Goal: Browse casually

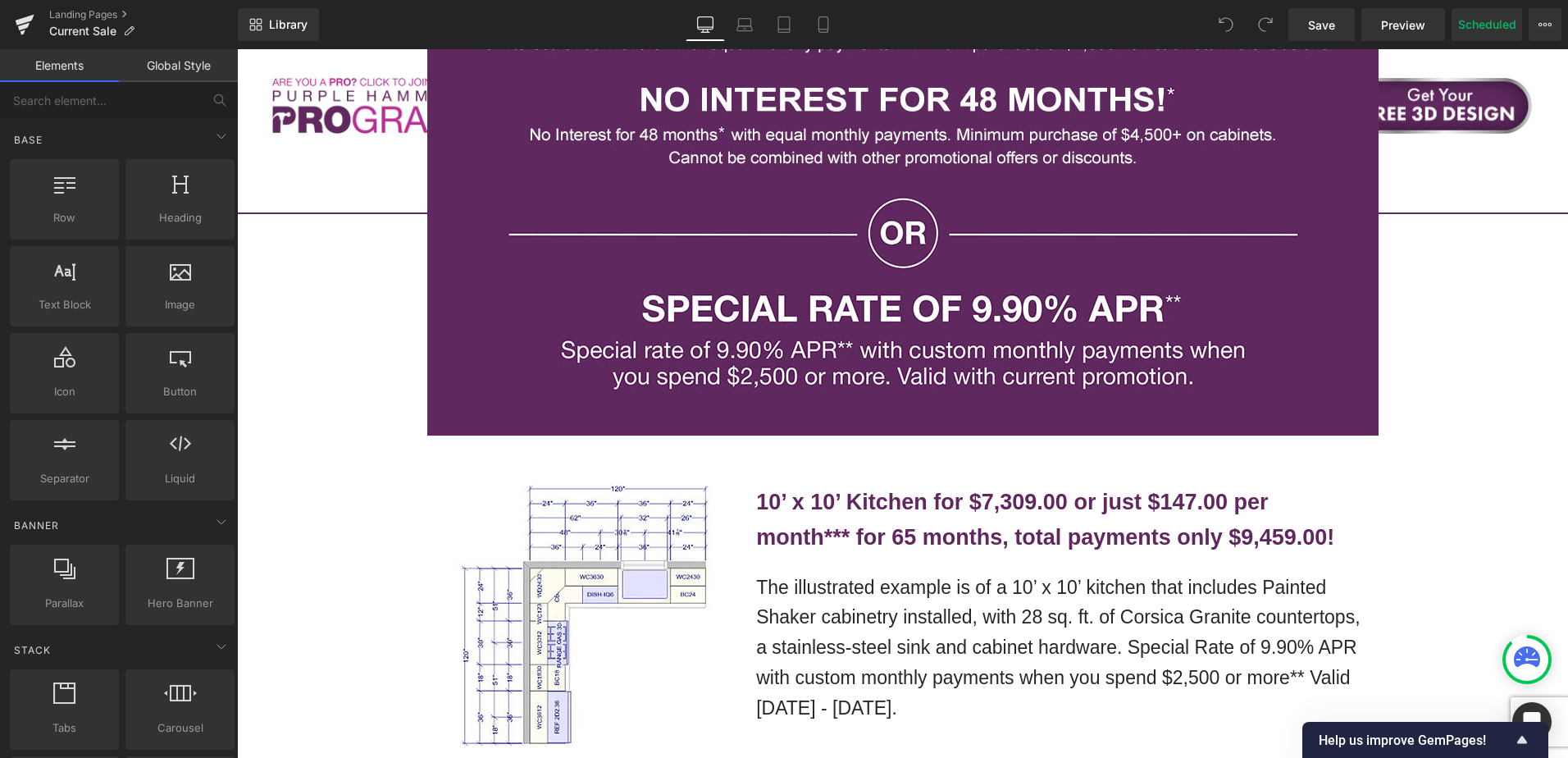
scroll to position [3119, 0]
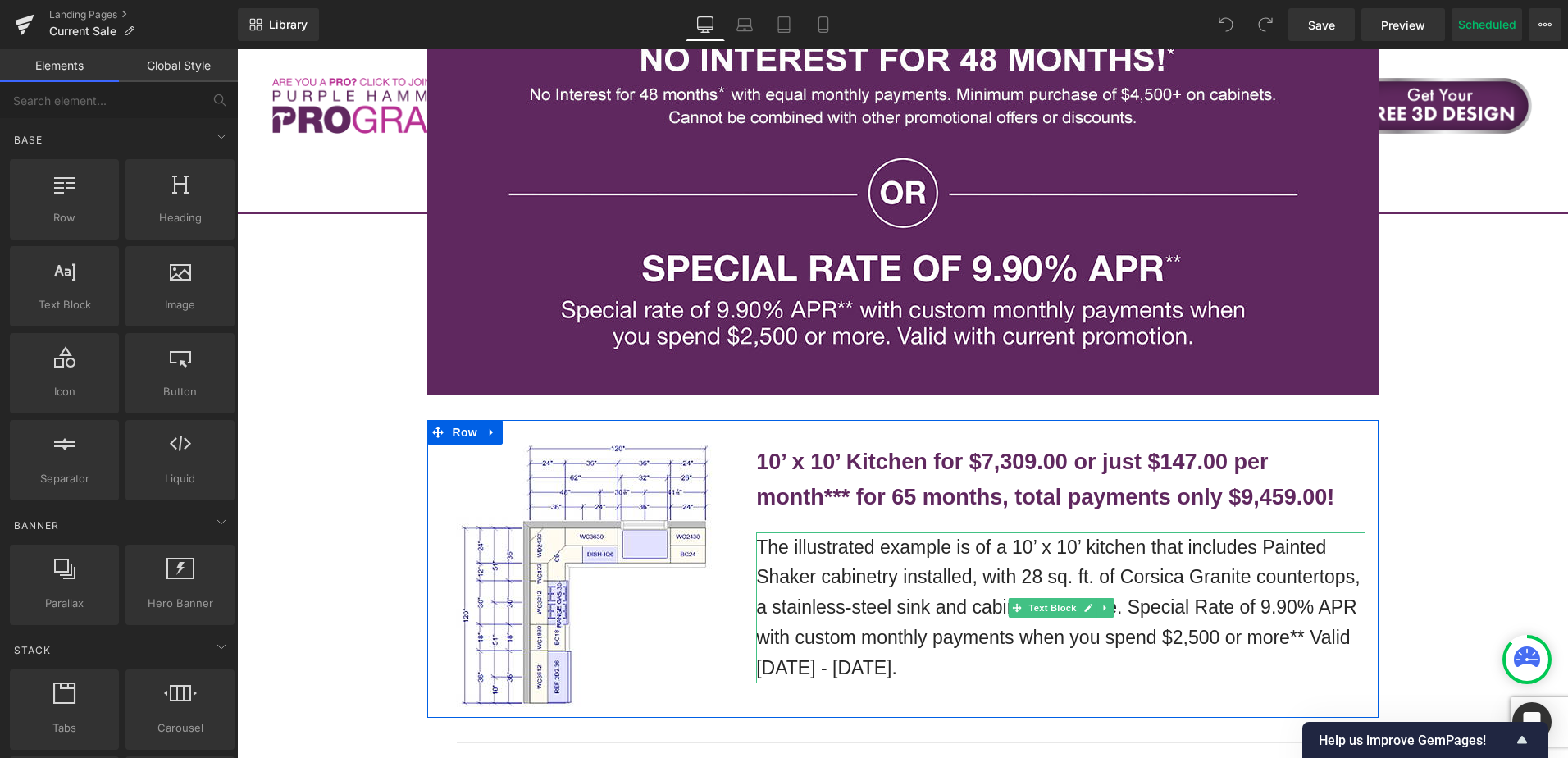
click at [953, 532] on p "The illustrated example is of a 10’ x 10’ kitchen that includes Painted Shaker …" at bounding box center [1061, 608] width 610 height 151
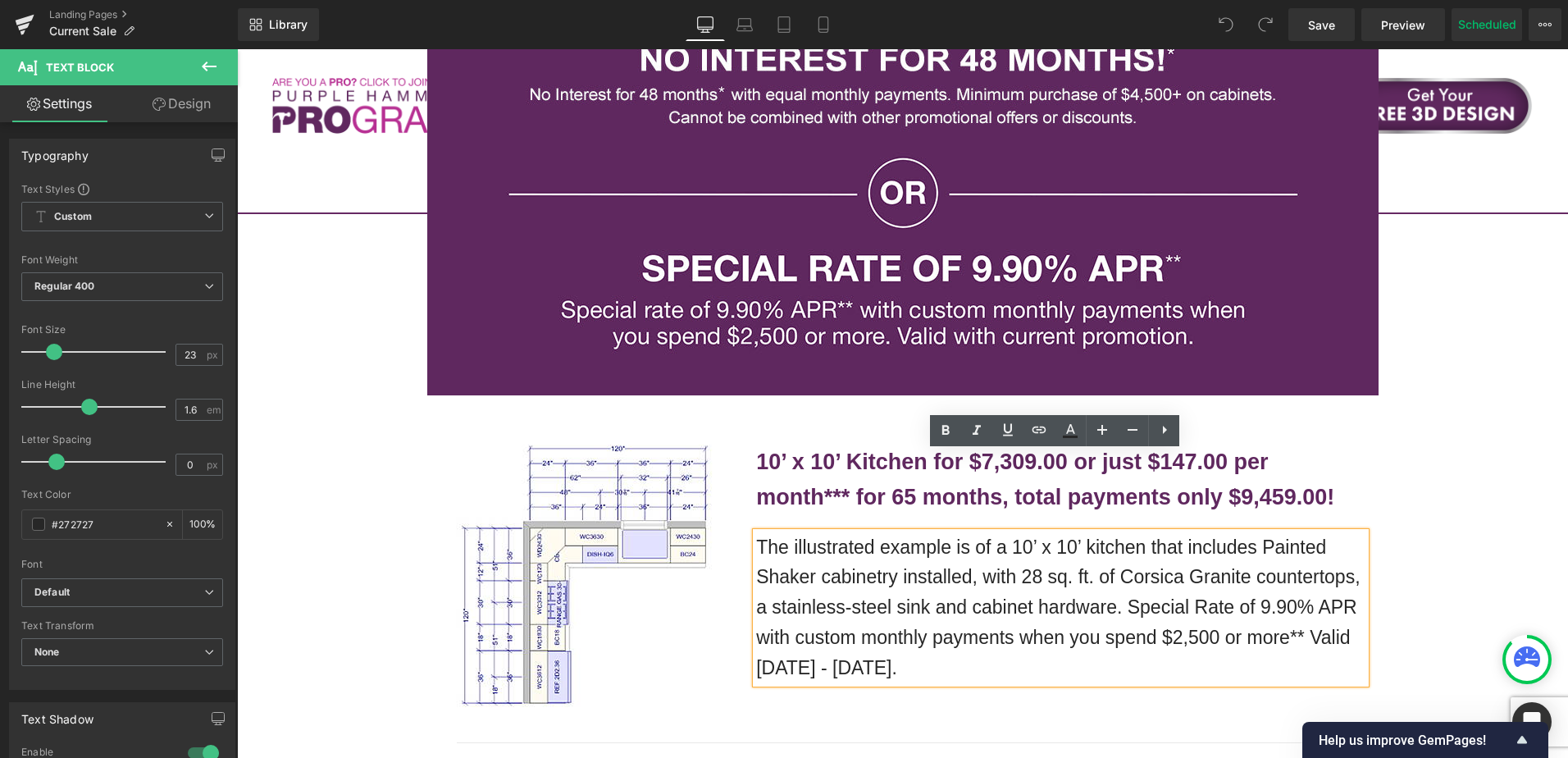
click at [943, 582] on p "The illustrated example is of a 10’ x 10’ kitchen that includes Painted Shaker …" at bounding box center [1061, 608] width 610 height 151
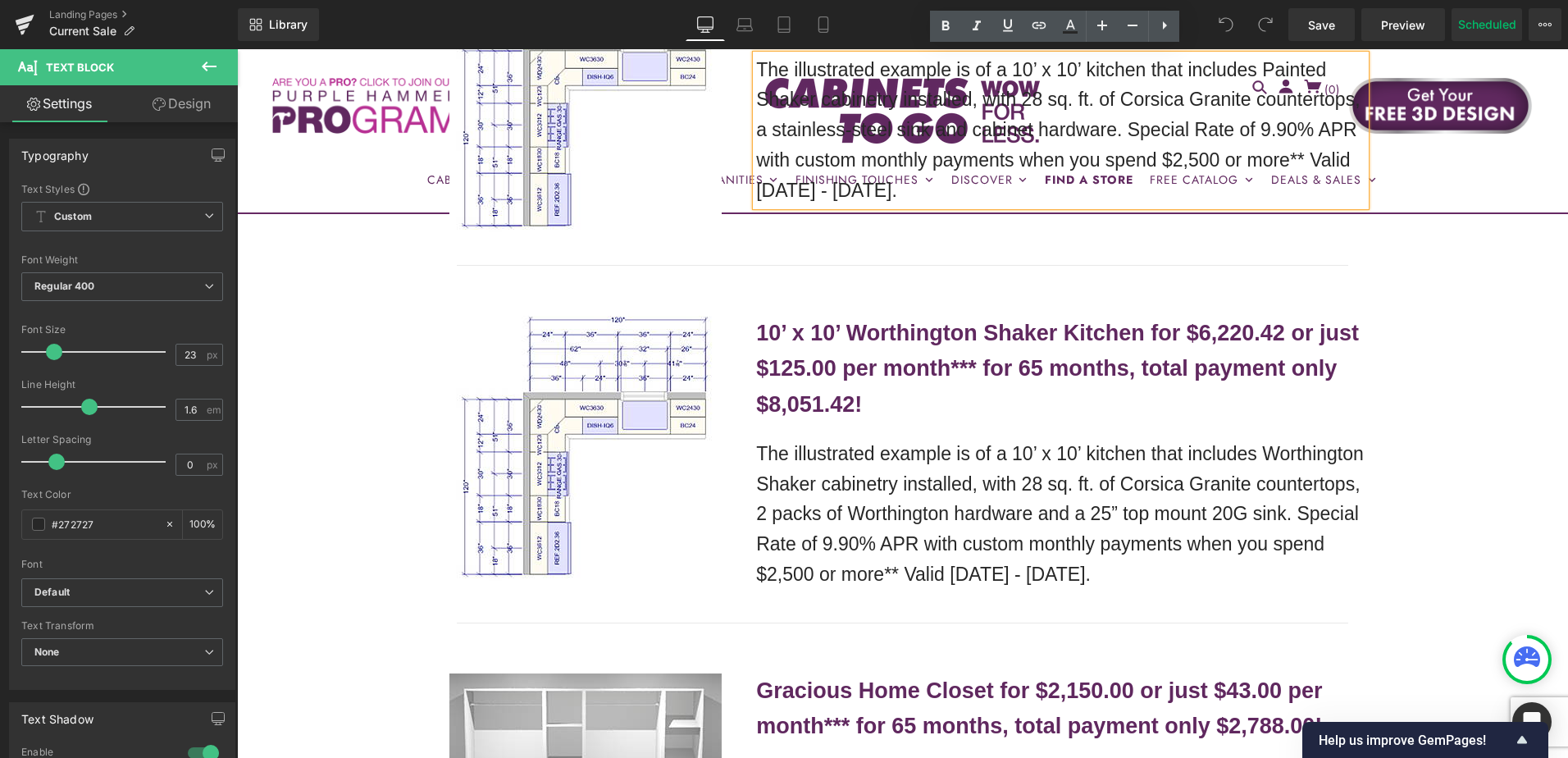
scroll to position [3611, 0]
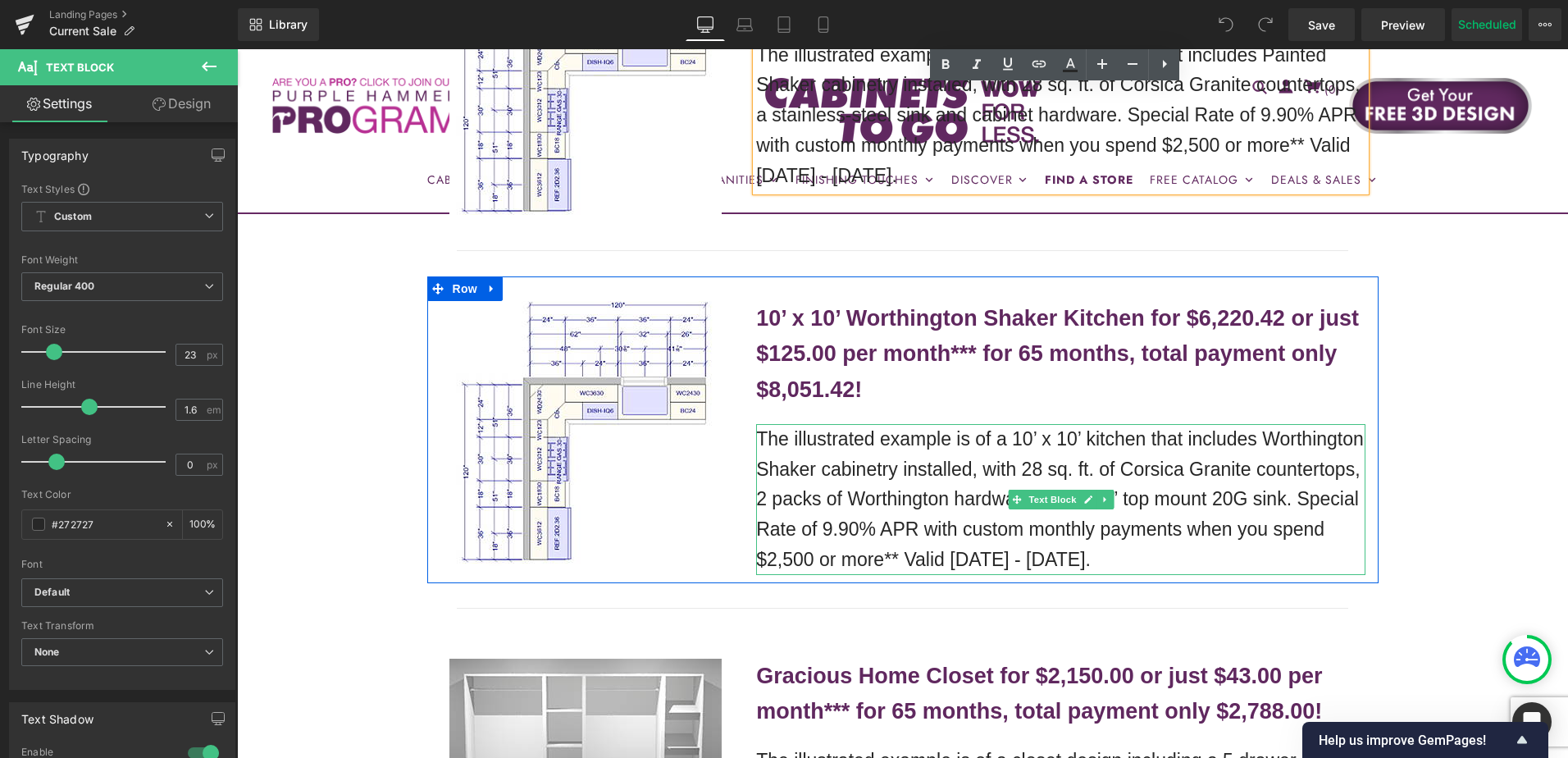
click at [1146, 424] on p "The illustrated example is of a 10’ x 10’ kitchen that includes Worthington Sha…" at bounding box center [1061, 499] width 610 height 151
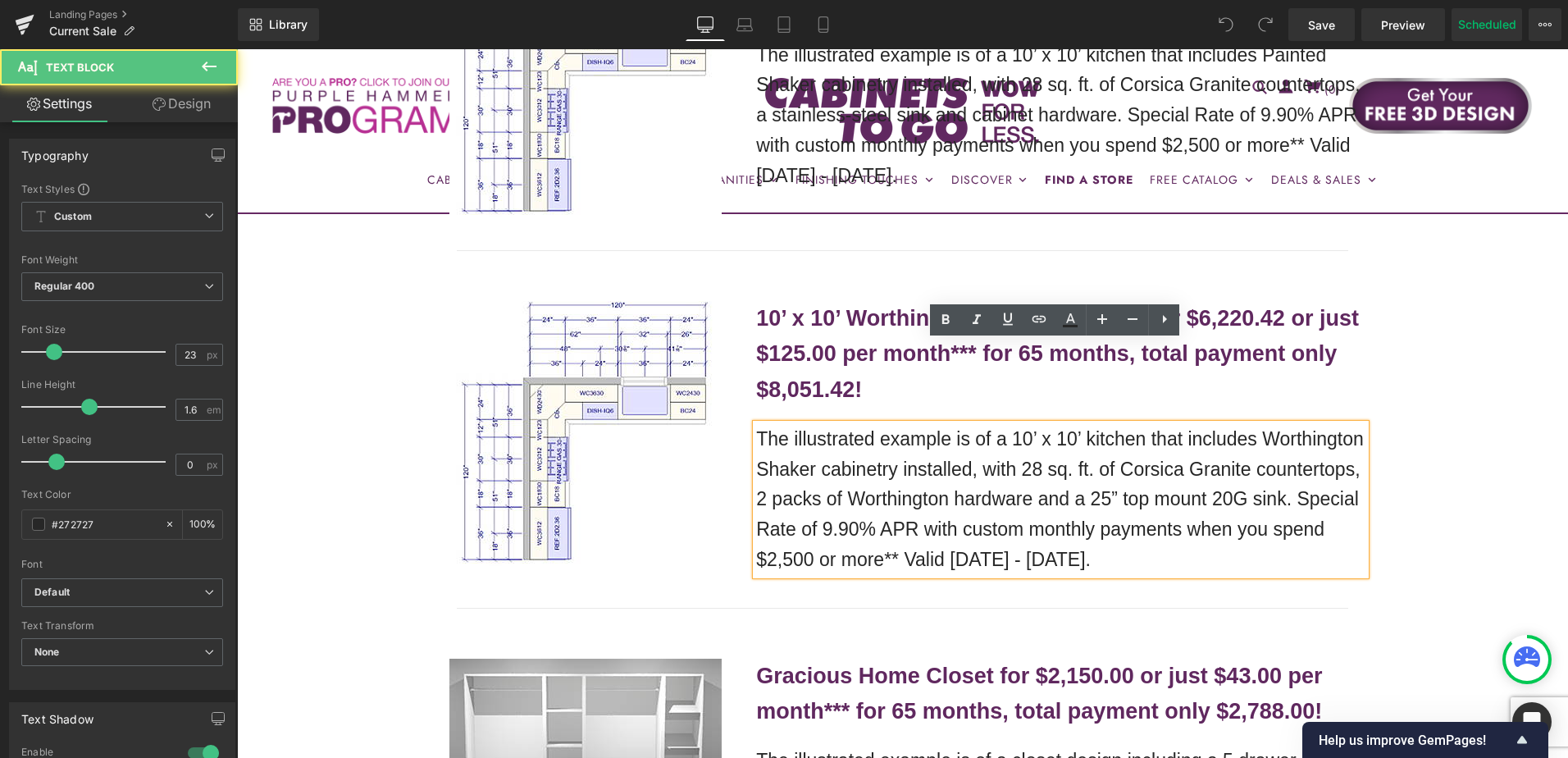
scroll to position [3614, 0]
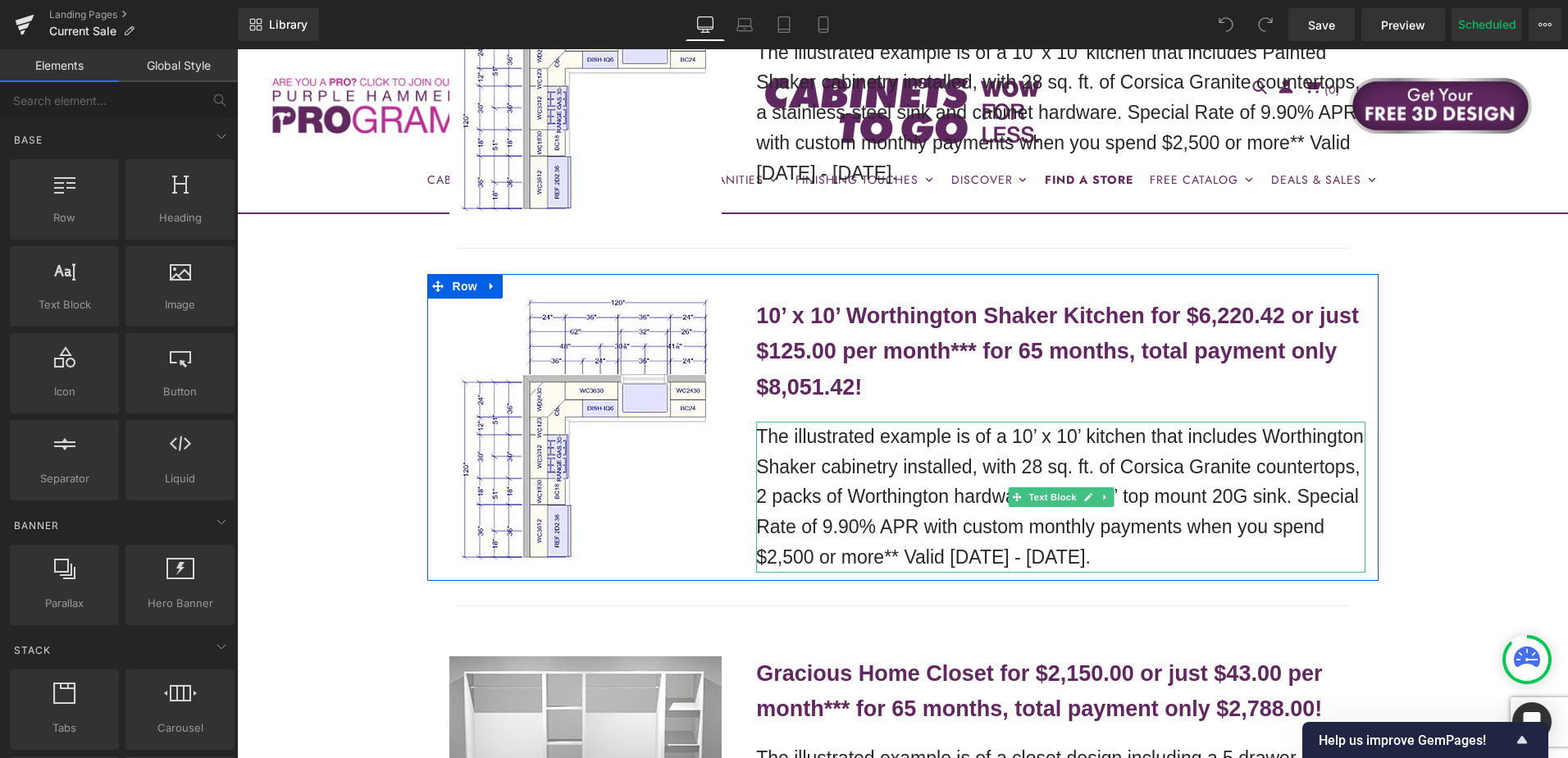
click at [1255, 422] on p "The illustrated example is of a 10’ x 10’ kitchen that includes Worthington Sha…" at bounding box center [1061, 497] width 610 height 151
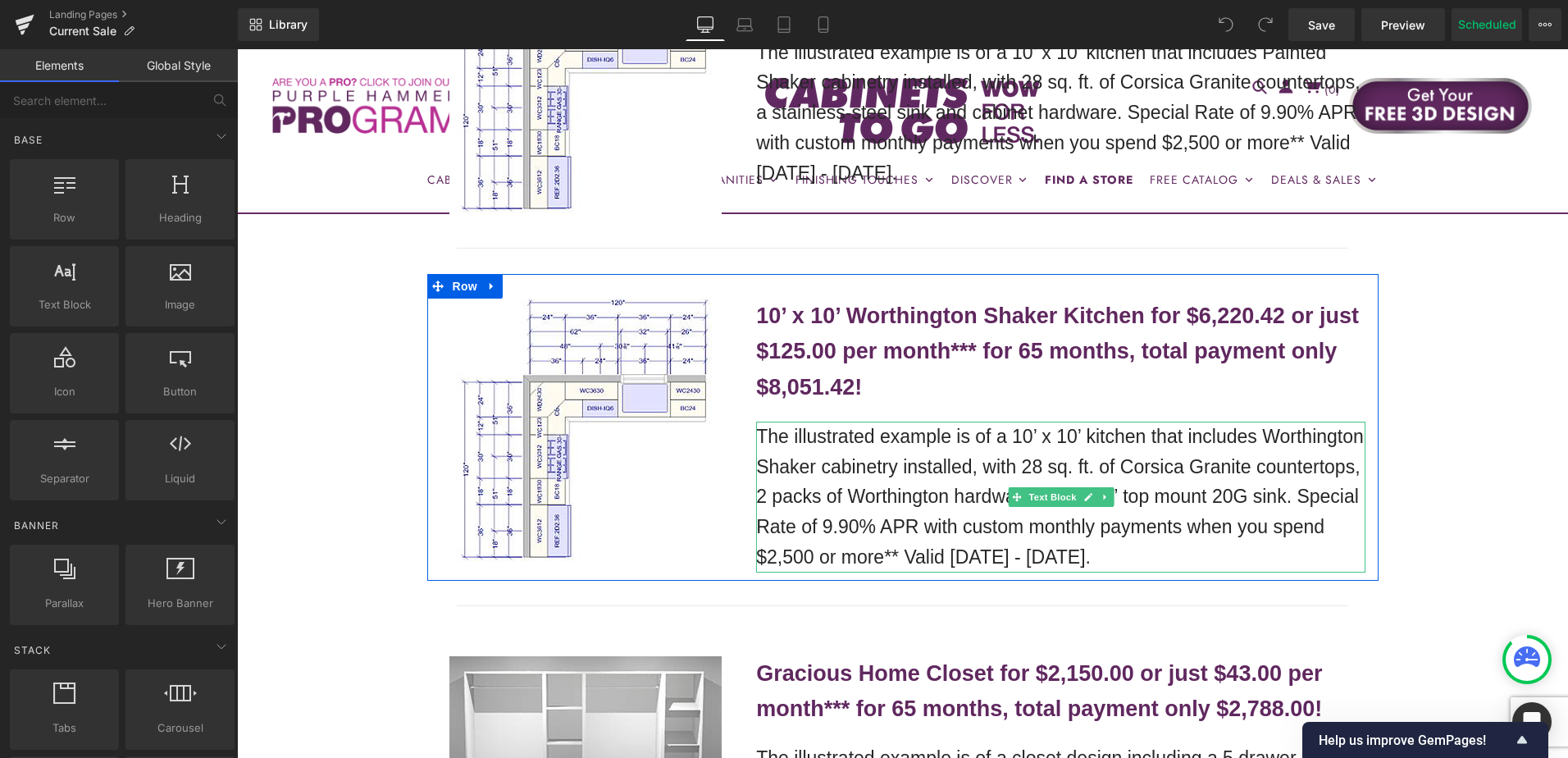
click at [1268, 422] on p "The illustrated example is of a 10’ x 10’ kitchen that includes Worthington Sha…" at bounding box center [1061, 497] width 610 height 151
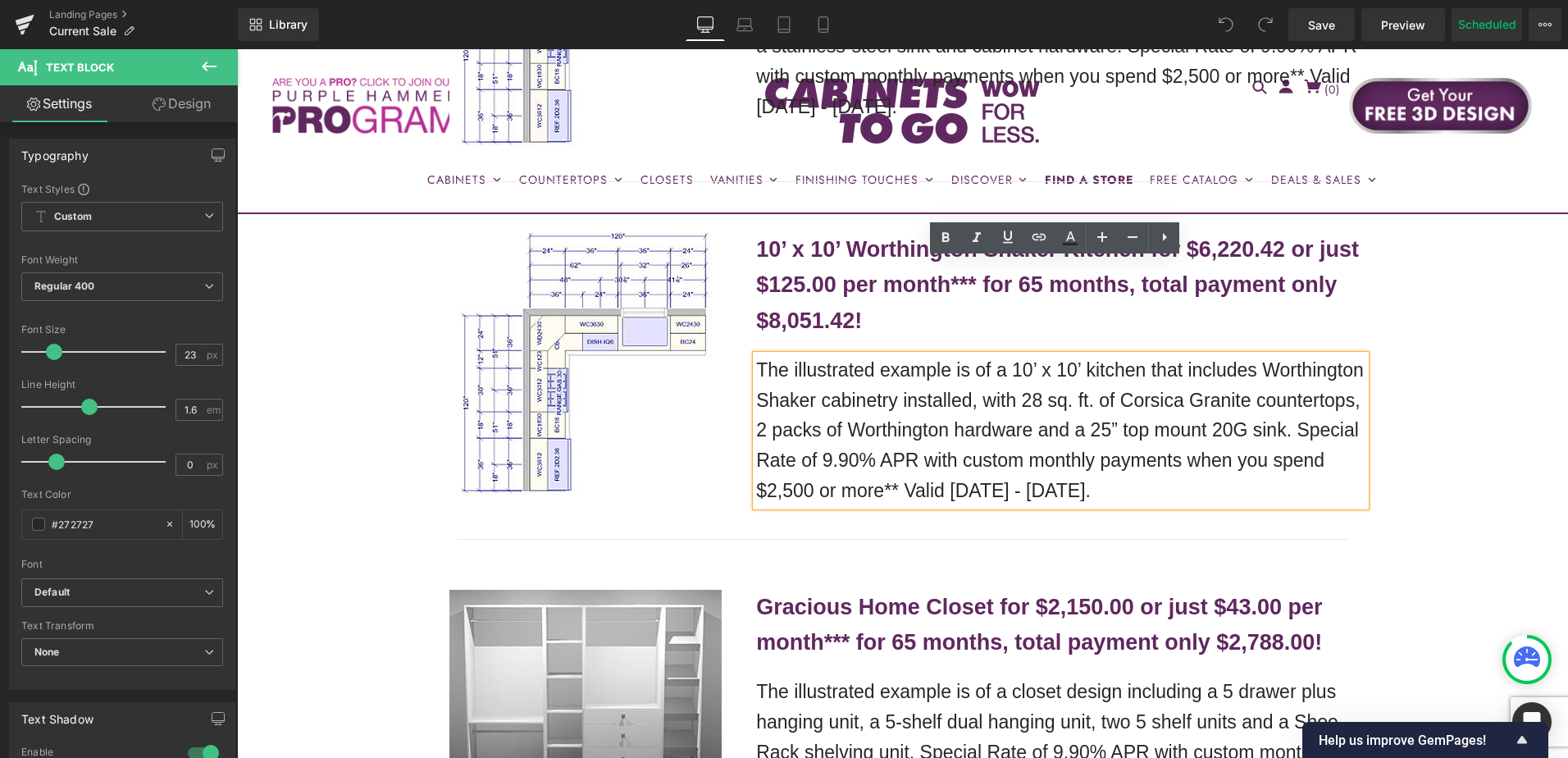
scroll to position [3696, 0]
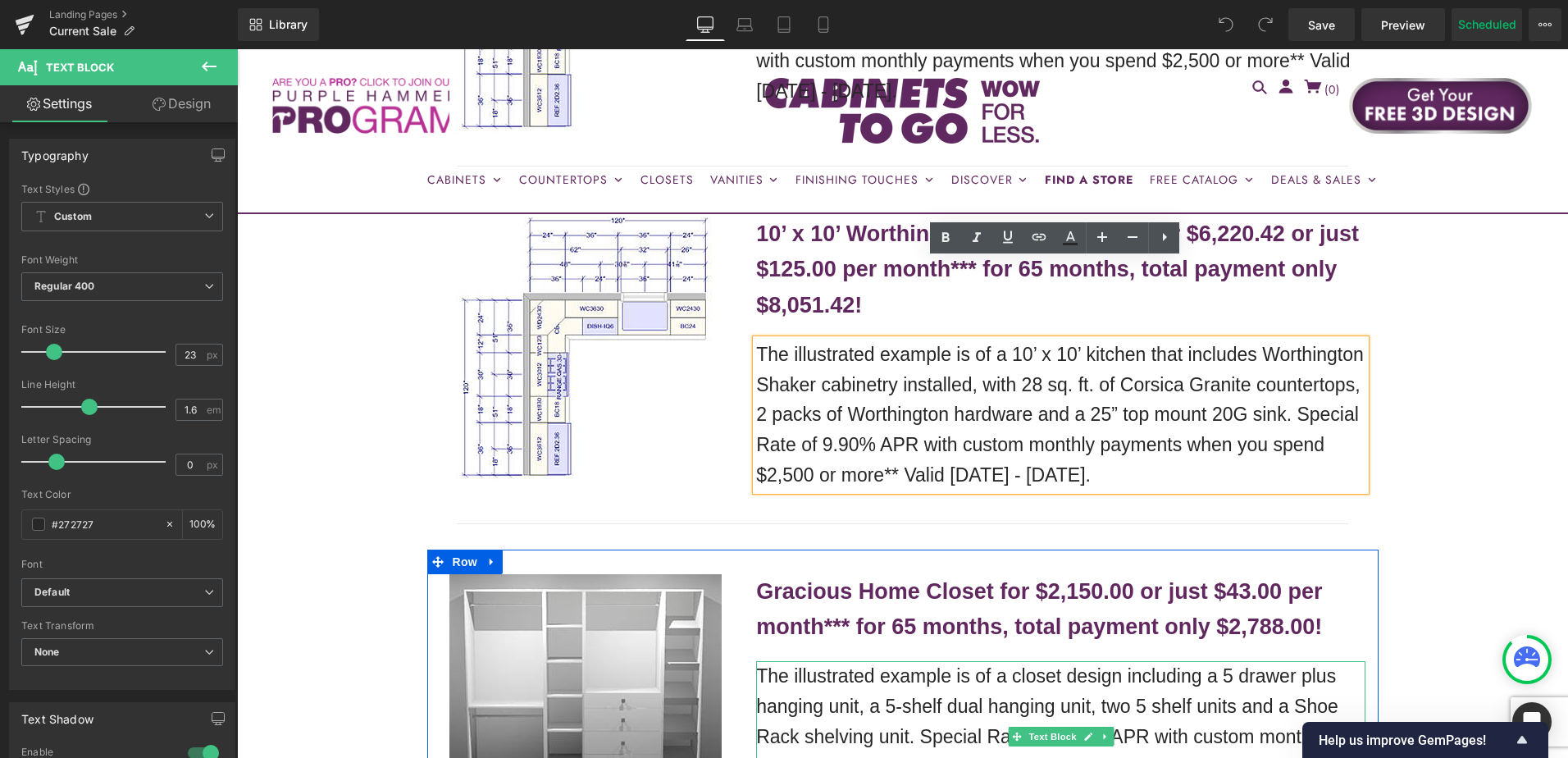
click at [1056, 661] on p "The illustrated example is of a closet design including a 5 drawer plus hanging…" at bounding box center [1061, 737] width 610 height 151
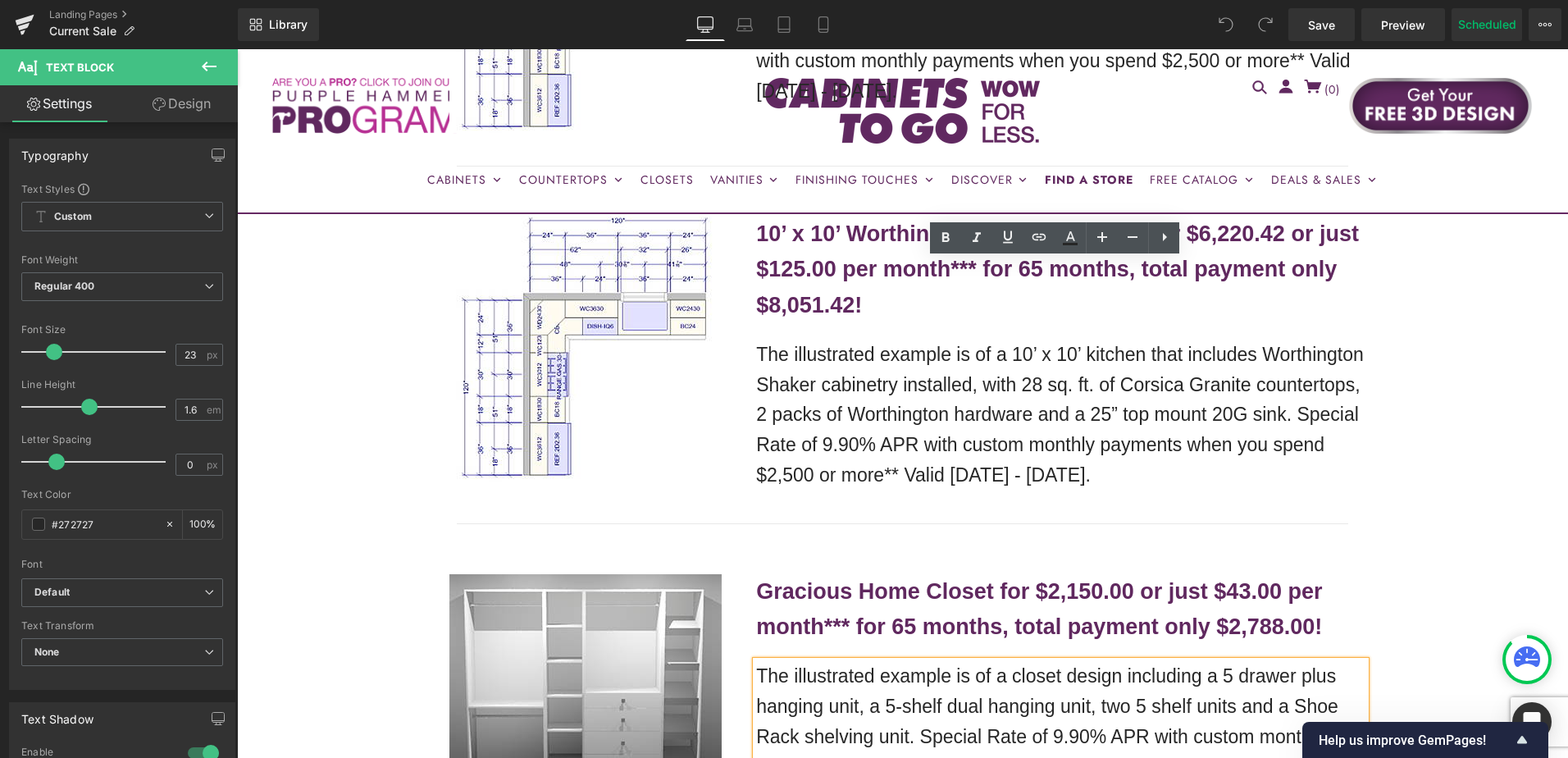
click at [963, 661] on p "The illustrated example is of a closet design including a 5 drawer plus hanging…" at bounding box center [1061, 737] width 610 height 151
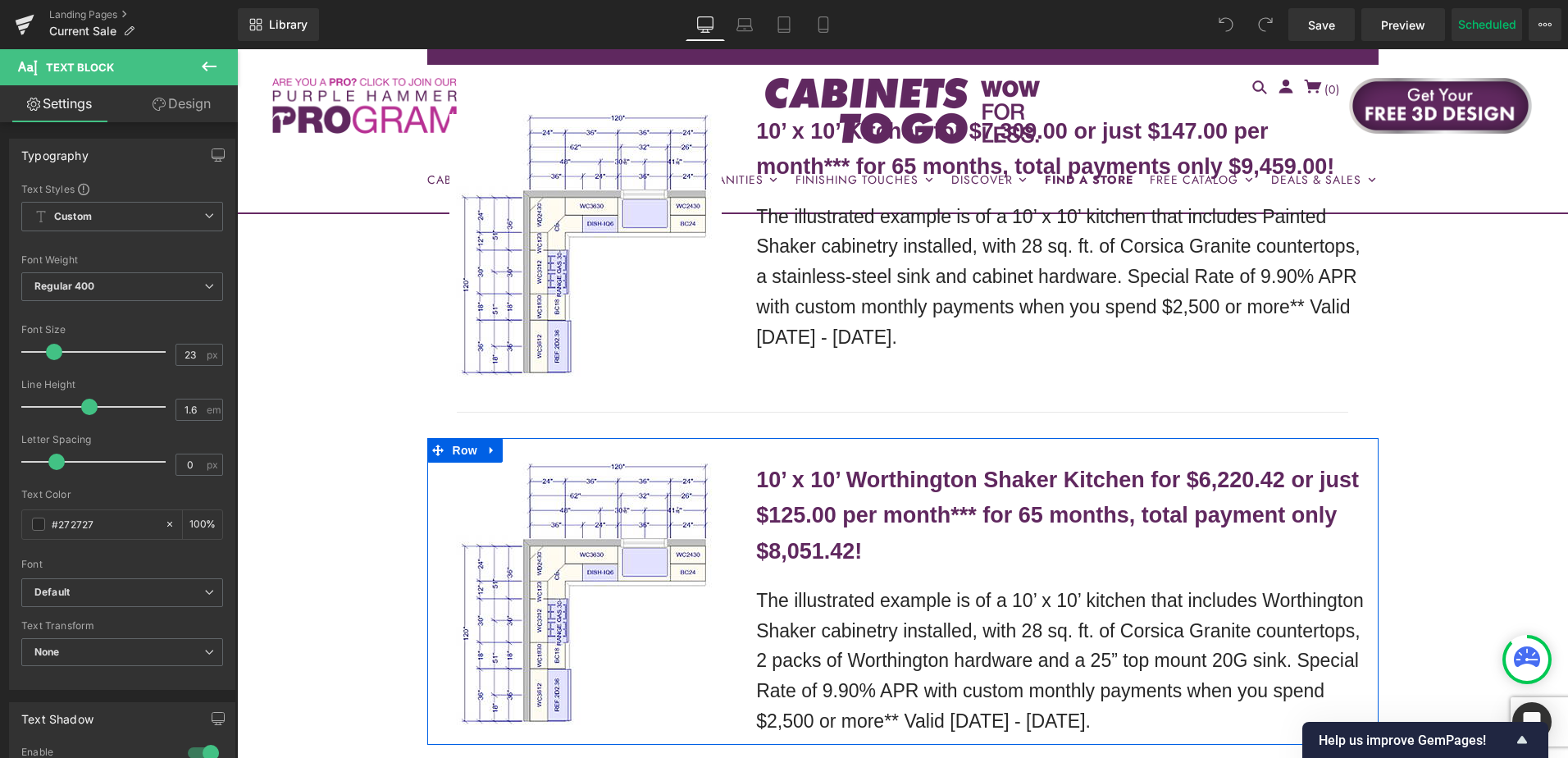
scroll to position [3368, 0]
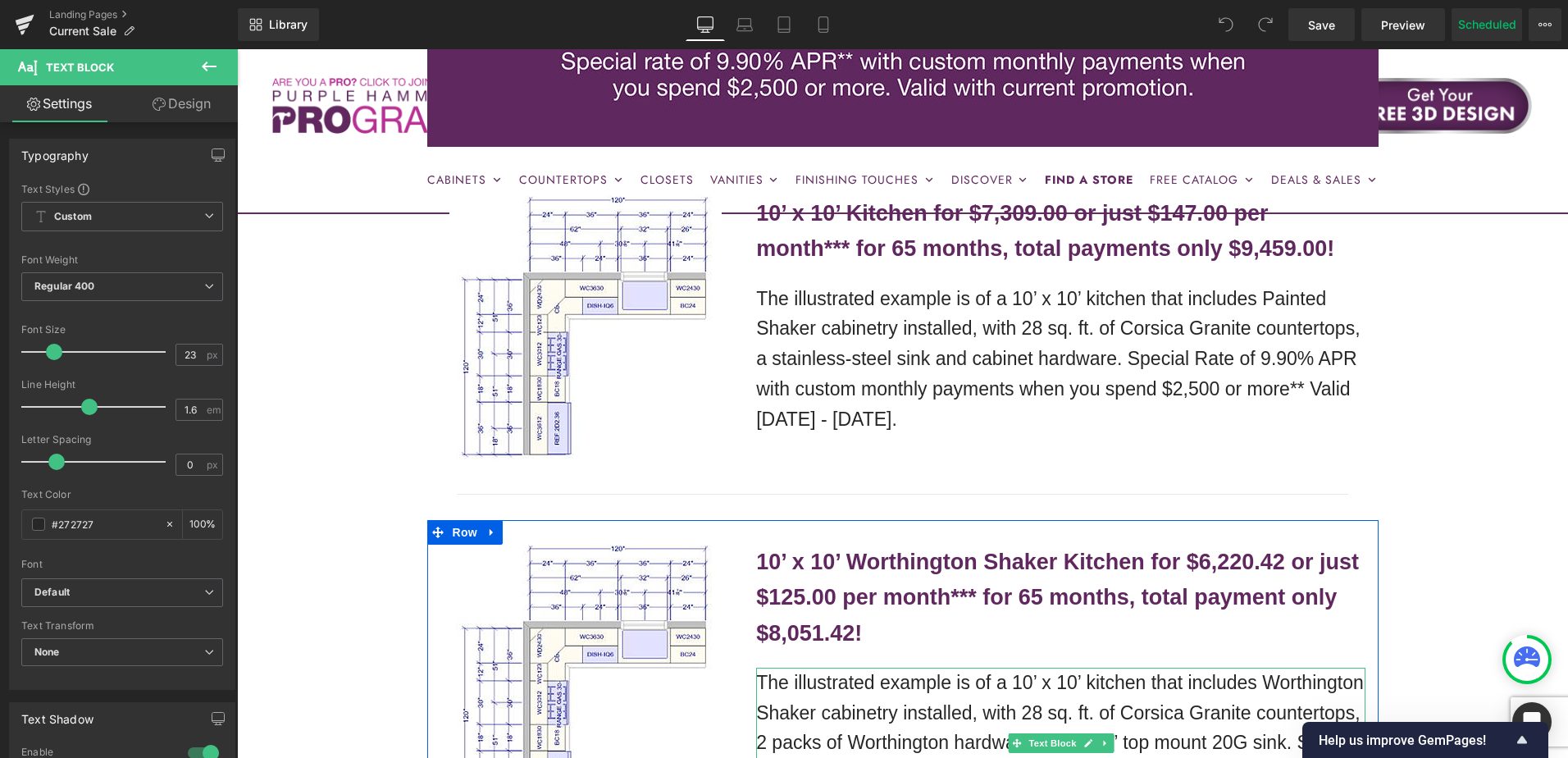
click at [991, 668] on p "The illustrated example is of a 10’ x 10’ kitchen that includes Worthington Sha…" at bounding box center [1061, 743] width 610 height 151
drag, startPoint x: 991, startPoint y: 641, endPoint x: 1003, endPoint y: 608, distance: 35.1
click at [991, 668] on p "The illustrated example is of a 10’ x 10’ kitchen that includes Worthington Sha…" at bounding box center [1061, 743] width 610 height 151
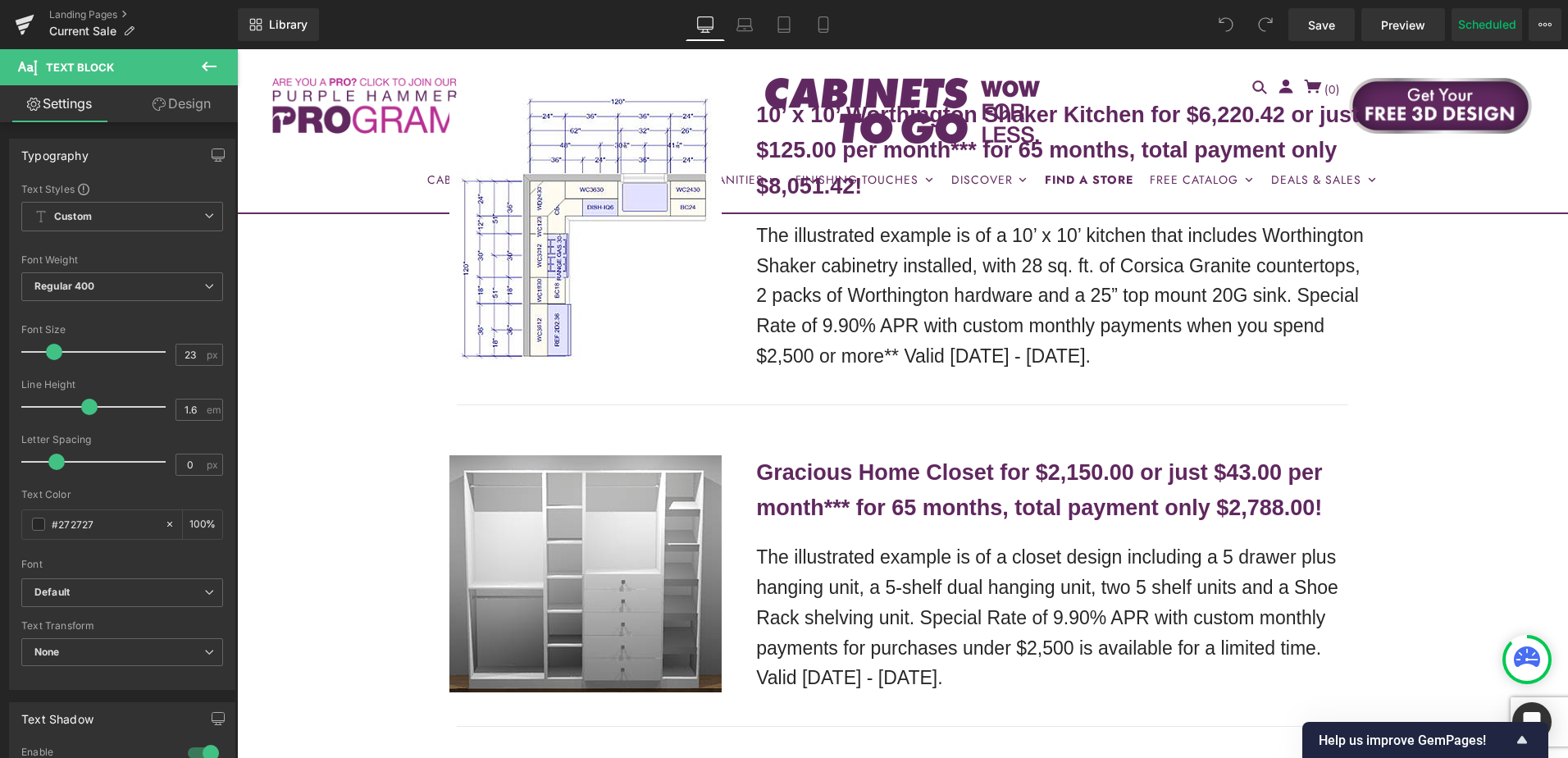
scroll to position [3778, 0]
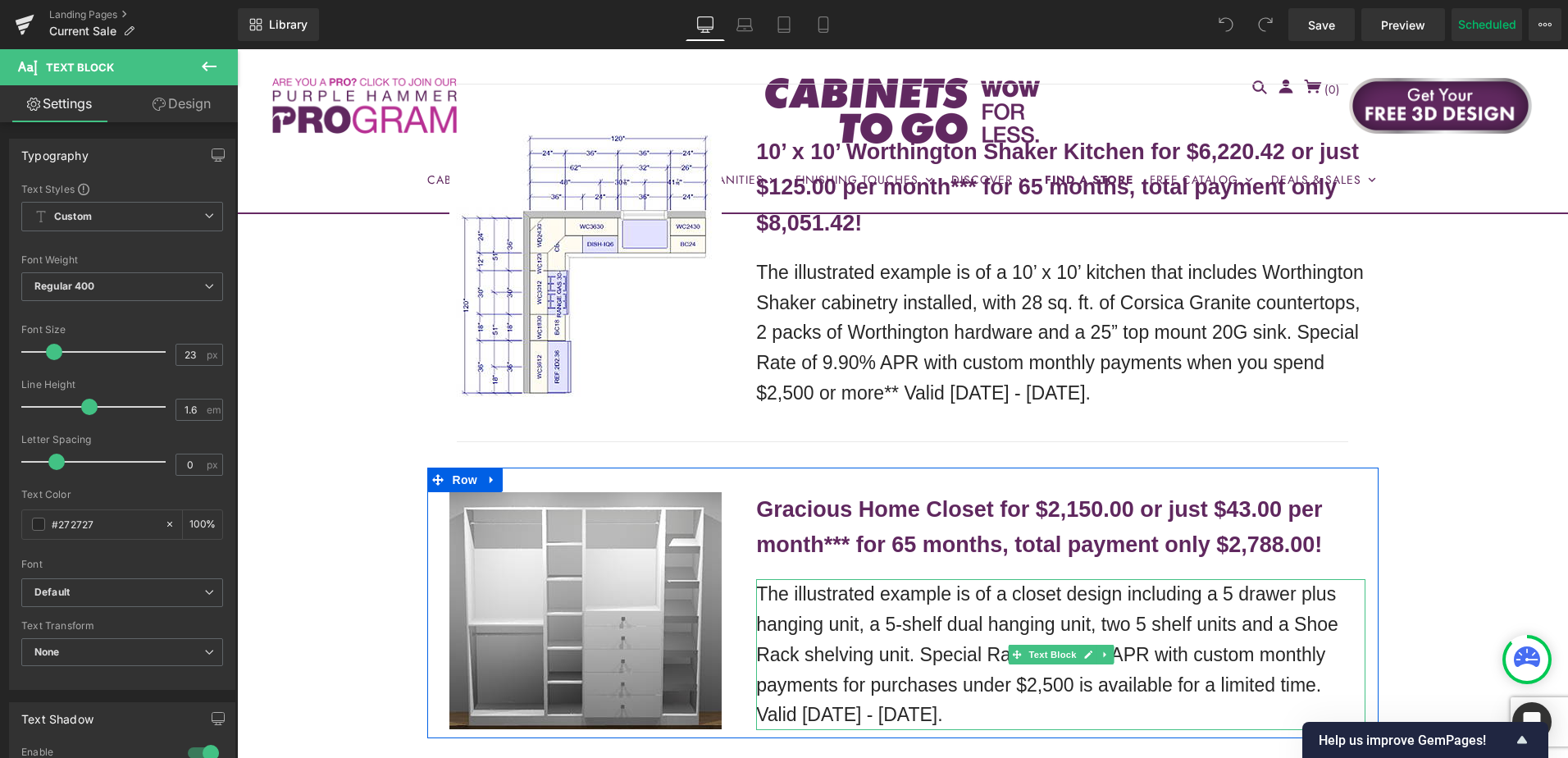
drag, startPoint x: 1134, startPoint y: 527, endPoint x: 1521, endPoint y: 525, distance: 387.0
click at [1134, 579] on p "The illustrated example is of a closet design including a 5 drawer plus hanging…" at bounding box center [1061, 655] width 610 height 151
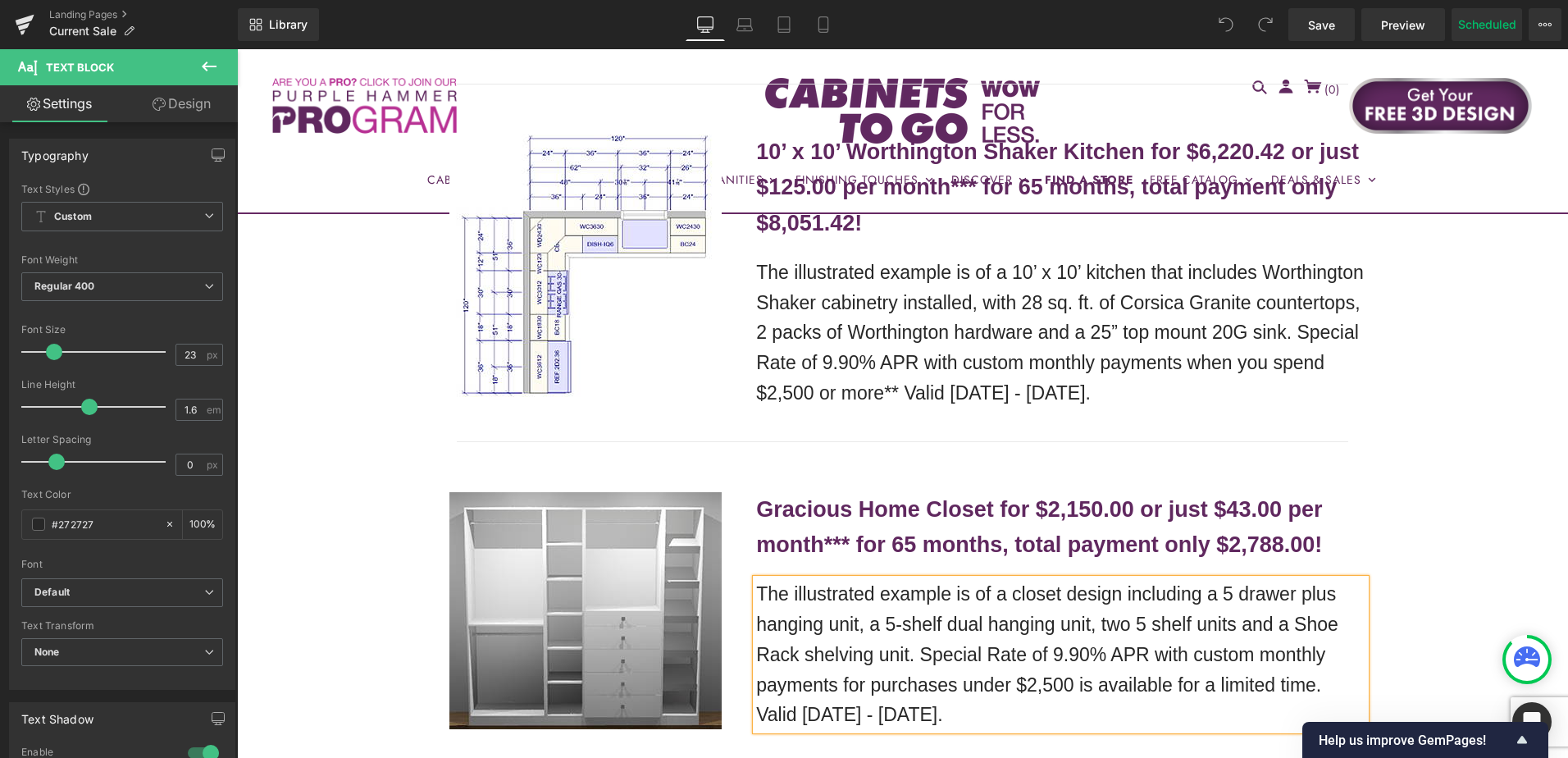
click at [1097, 579] on p "The illustrated example is of a closet design including a 5 drawer plus hanging…" at bounding box center [1061, 655] width 610 height 151
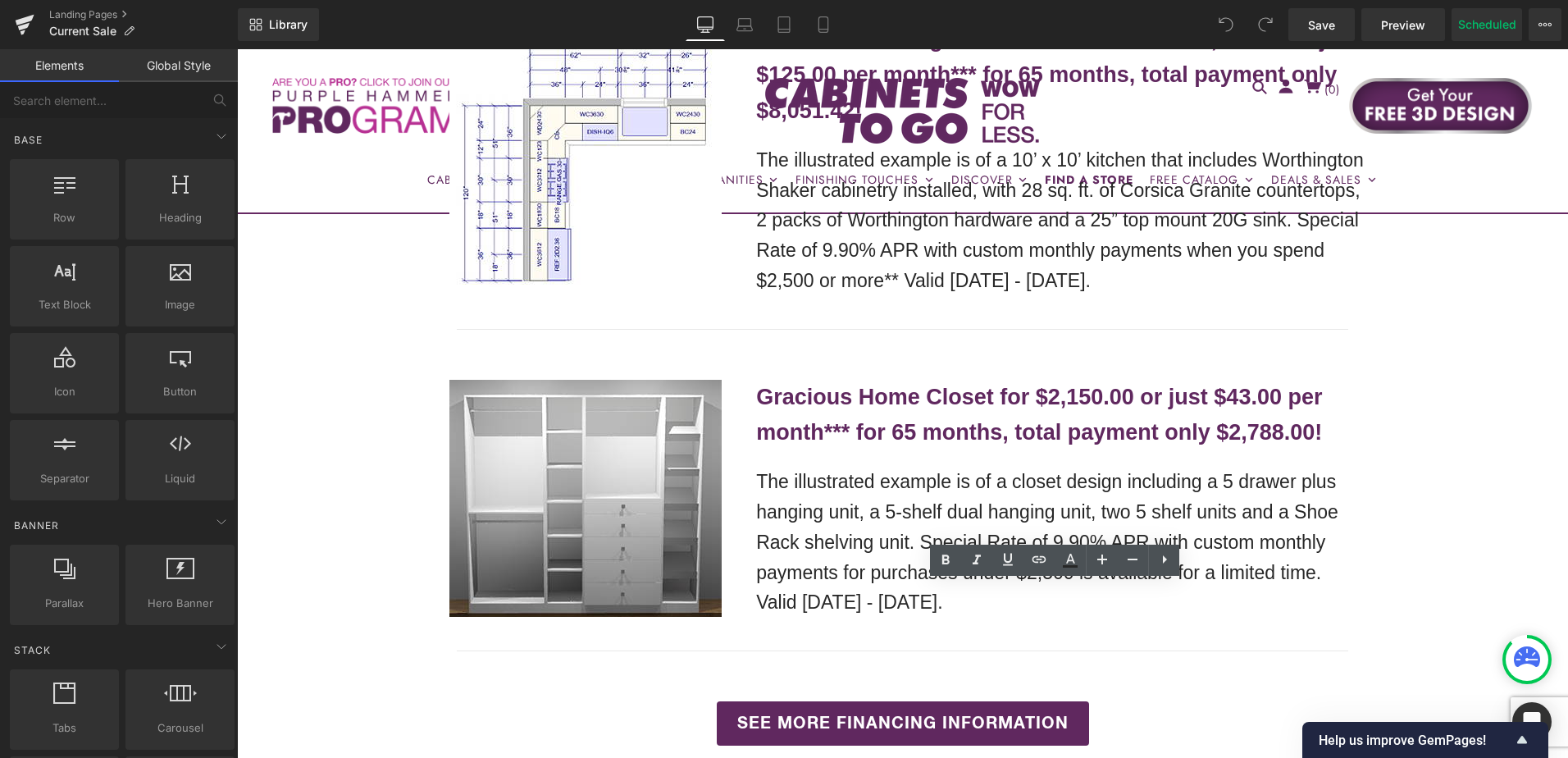
scroll to position [3942, 0]
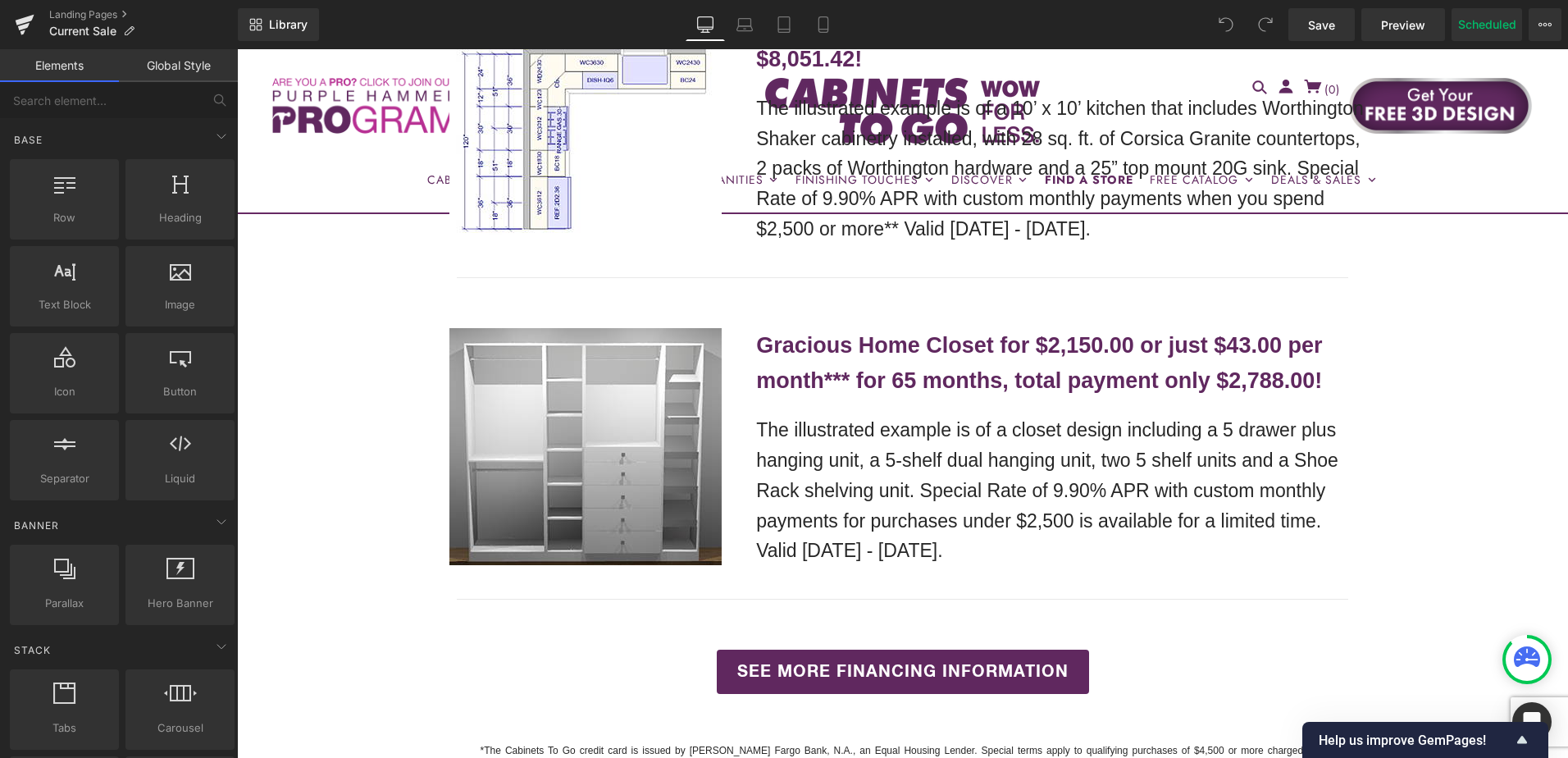
click at [1075, 24] on div "Library Desktop Desktop Laptop Tablet Mobile Save Preview Publish Scheduled Vie…" at bounding box center [903, 25] width 1330 height 33
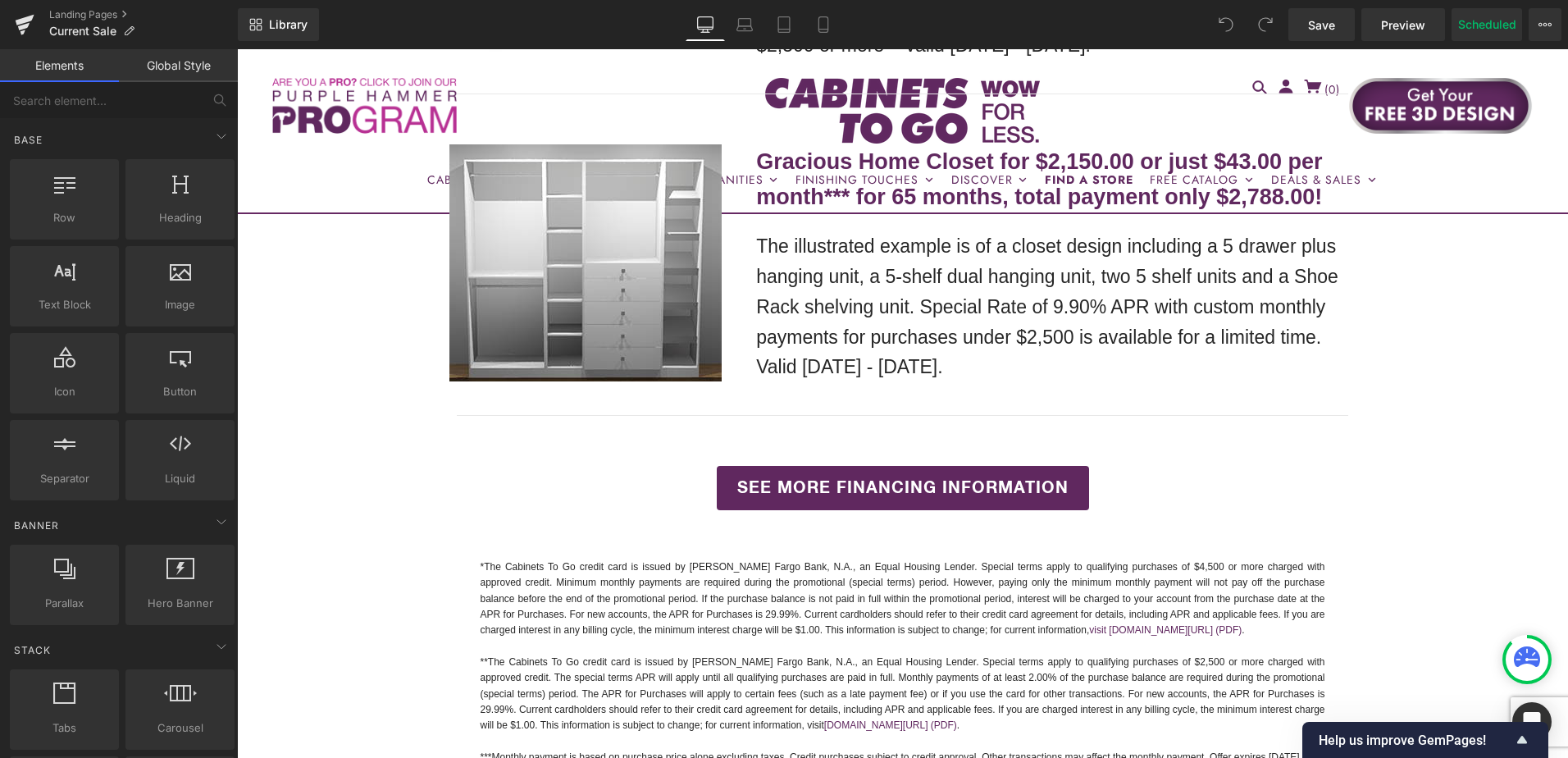
scroll to position [4106, 0]
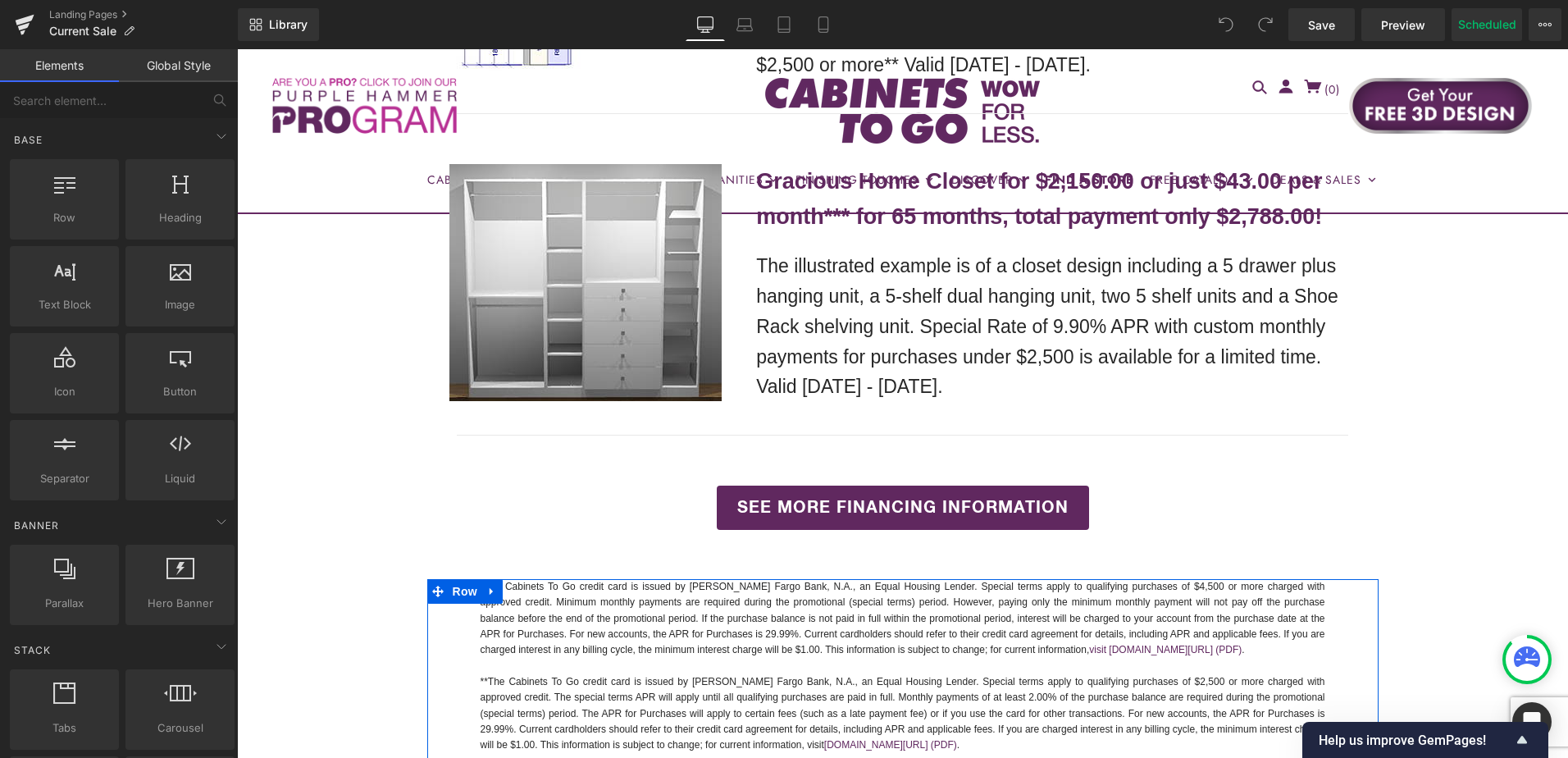
drag, startPoint x: 1260, startPoint y: 702, endPoint x: 1504, endPoint y: 472, distance: 335.3
click at [1260, 702] on div "*The Cabinets To Go credit card is issued by [PERSON_NAME] Fargo Bank, N.A., an…" at bounding box center [903, 682] width 952 height 206
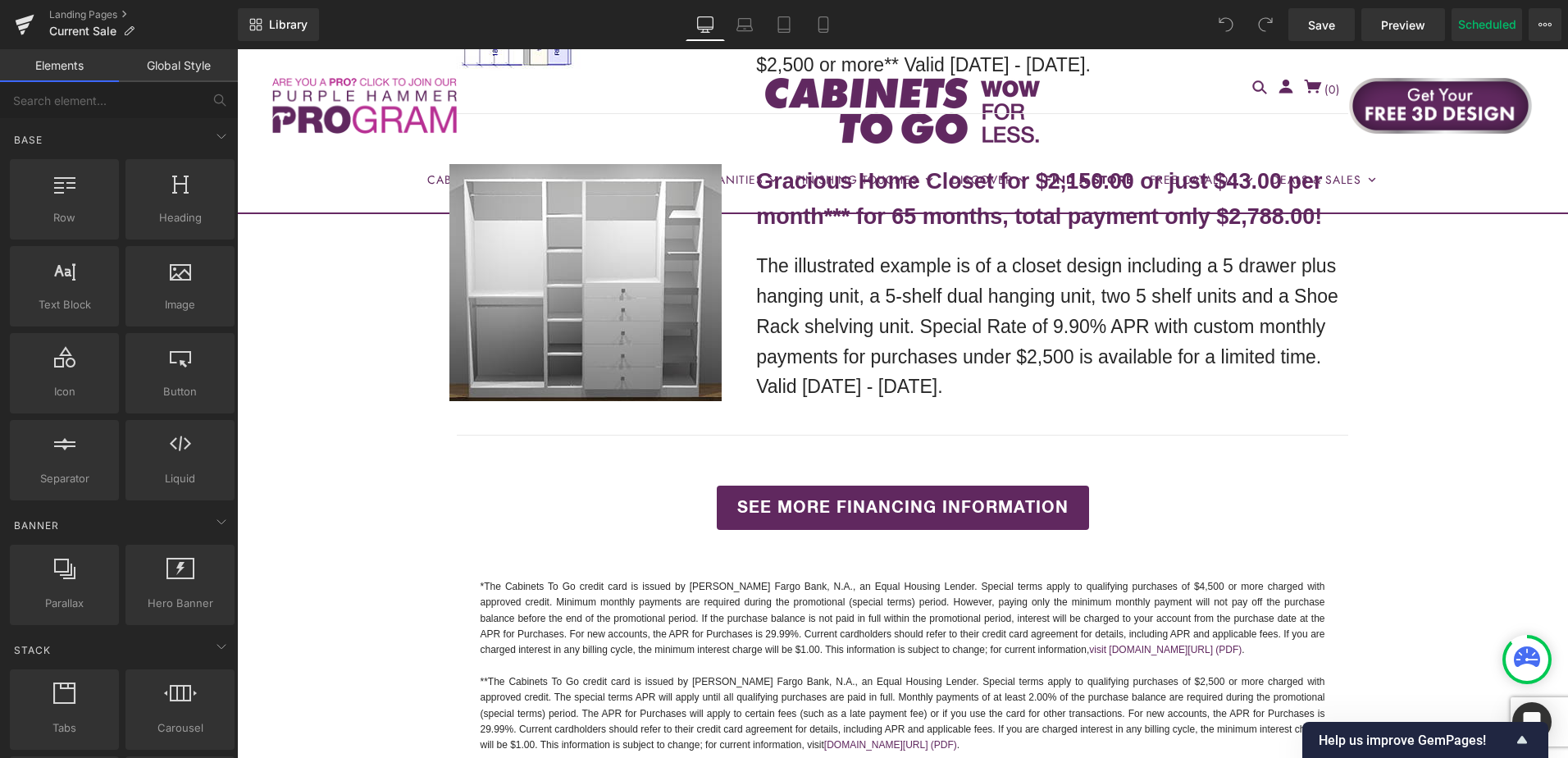
scroll to position [1561, 0]
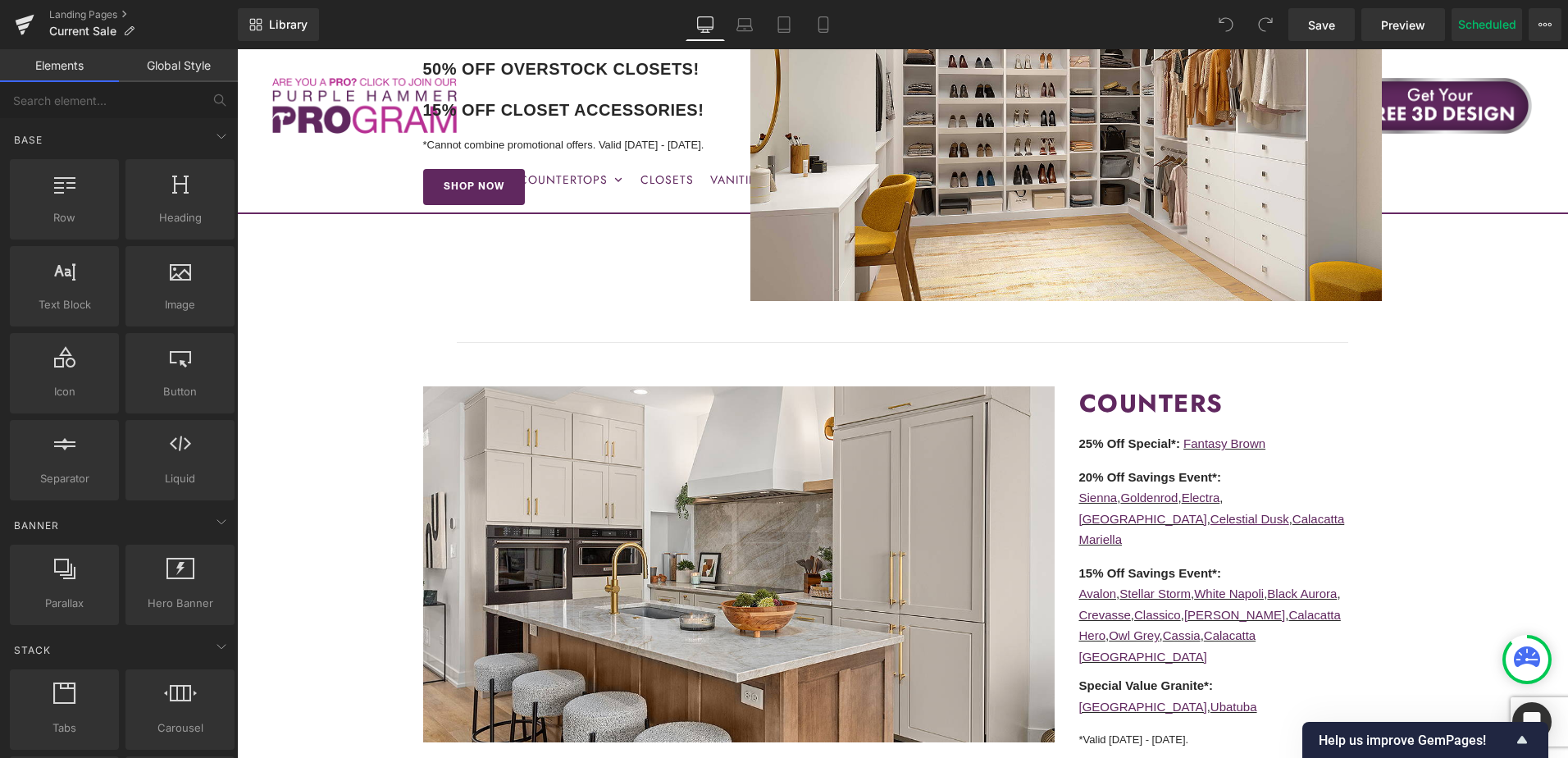
scroll to position [1644, 0]
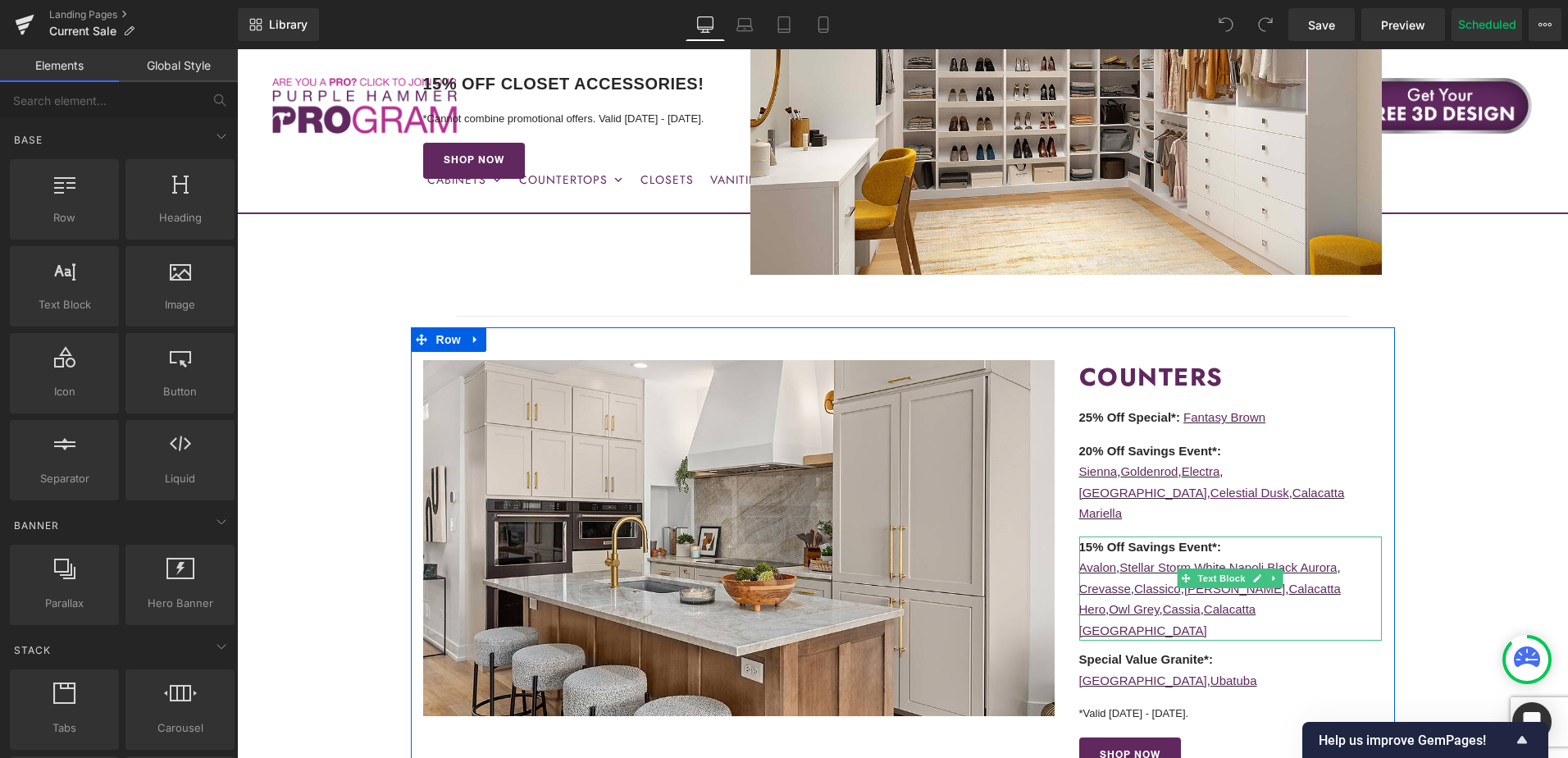
drag, startPoint x: 1356, startPoint y: 519, endPoint x: 1349, endPoint y: 505, distance: 15.7
click at [1356, 557] on p "Avalon , [PERSON_NAME] , White Napoli , Black Aurora ," at bounding box center [1231, 568] width 303 height 21
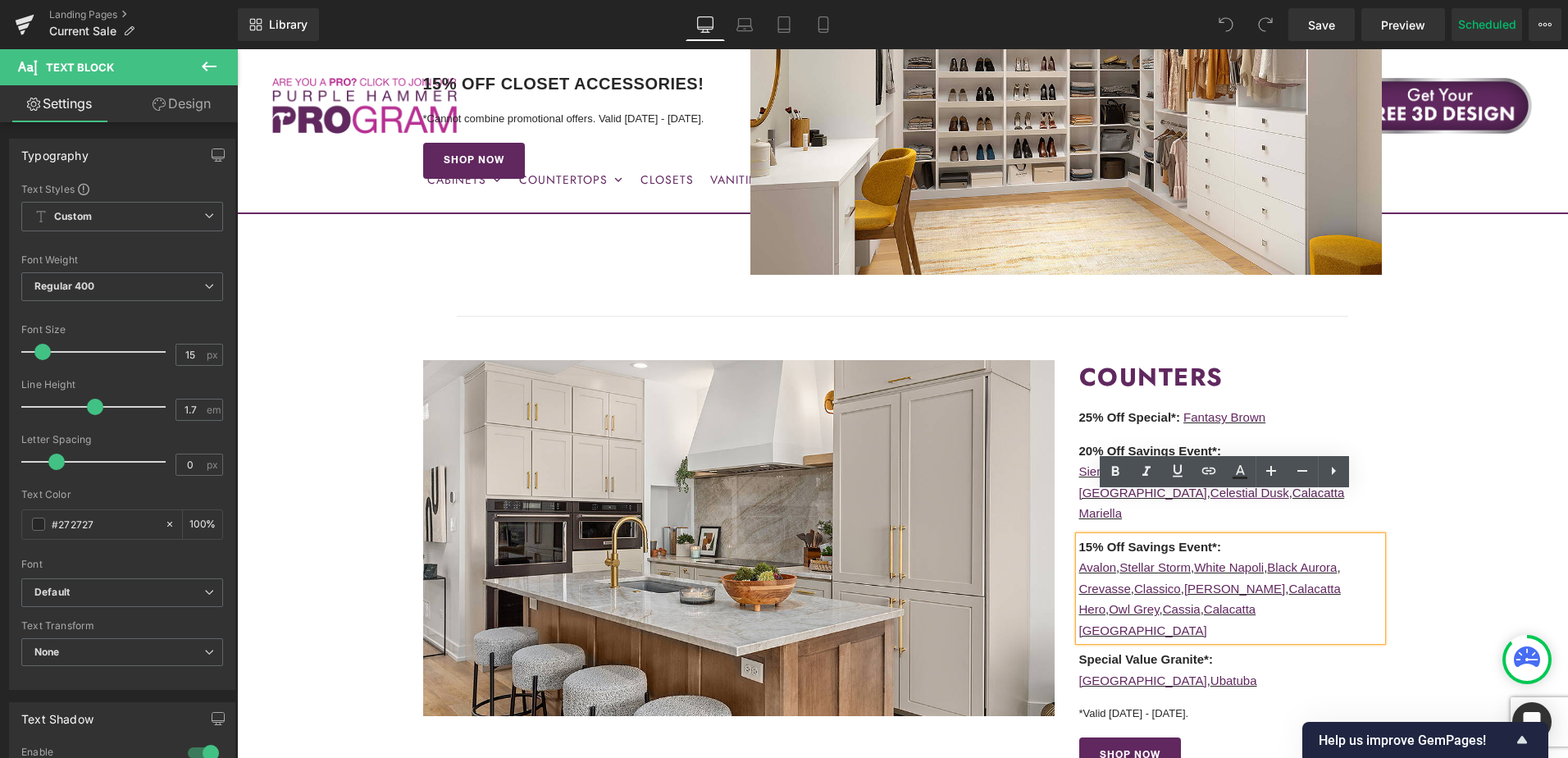
click at [1362, 536] on p "15% Off Savings Event*:" at bounding box center [1231, 547] width 303 height 21
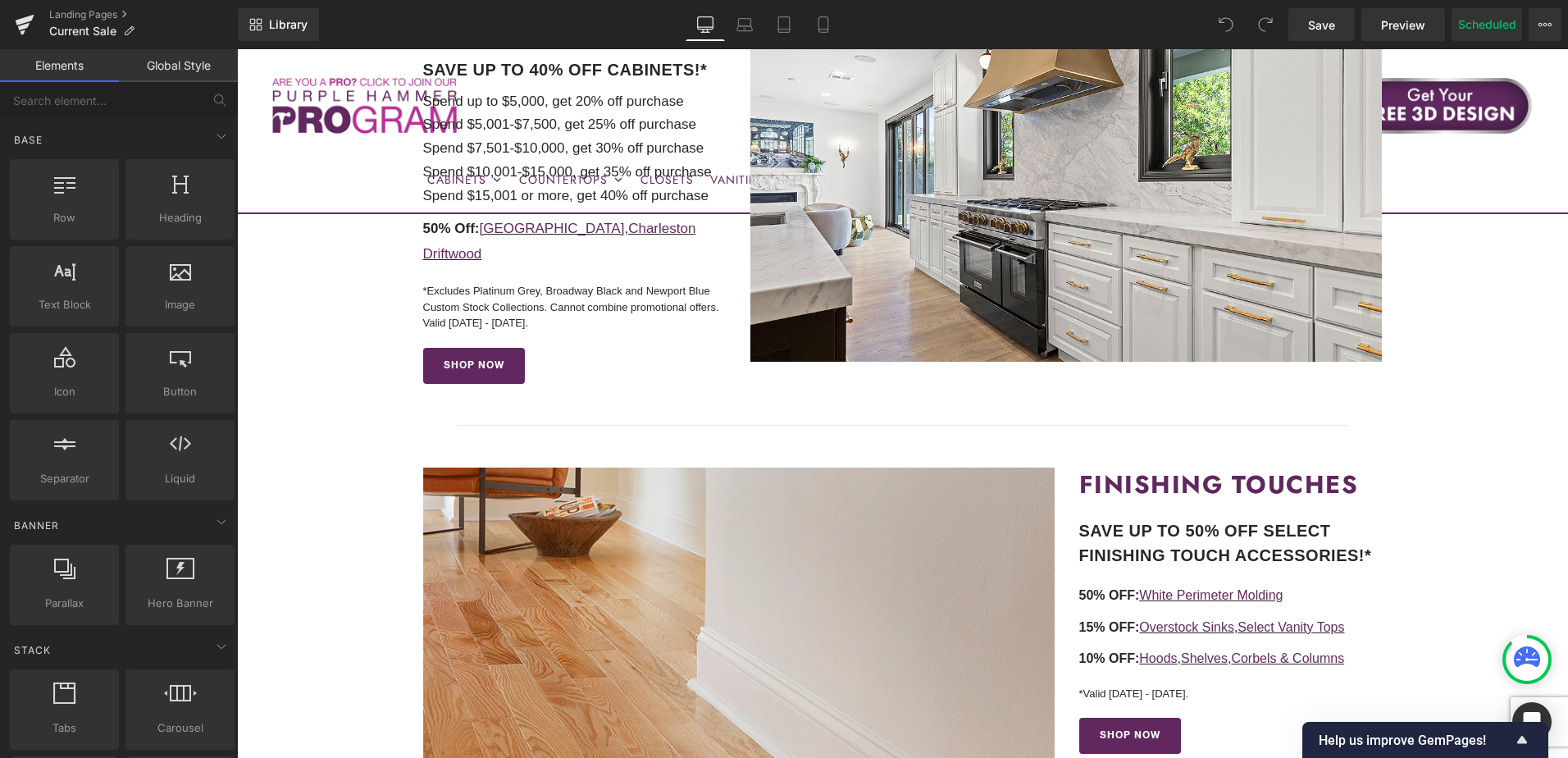
scroll to position [741, 0]
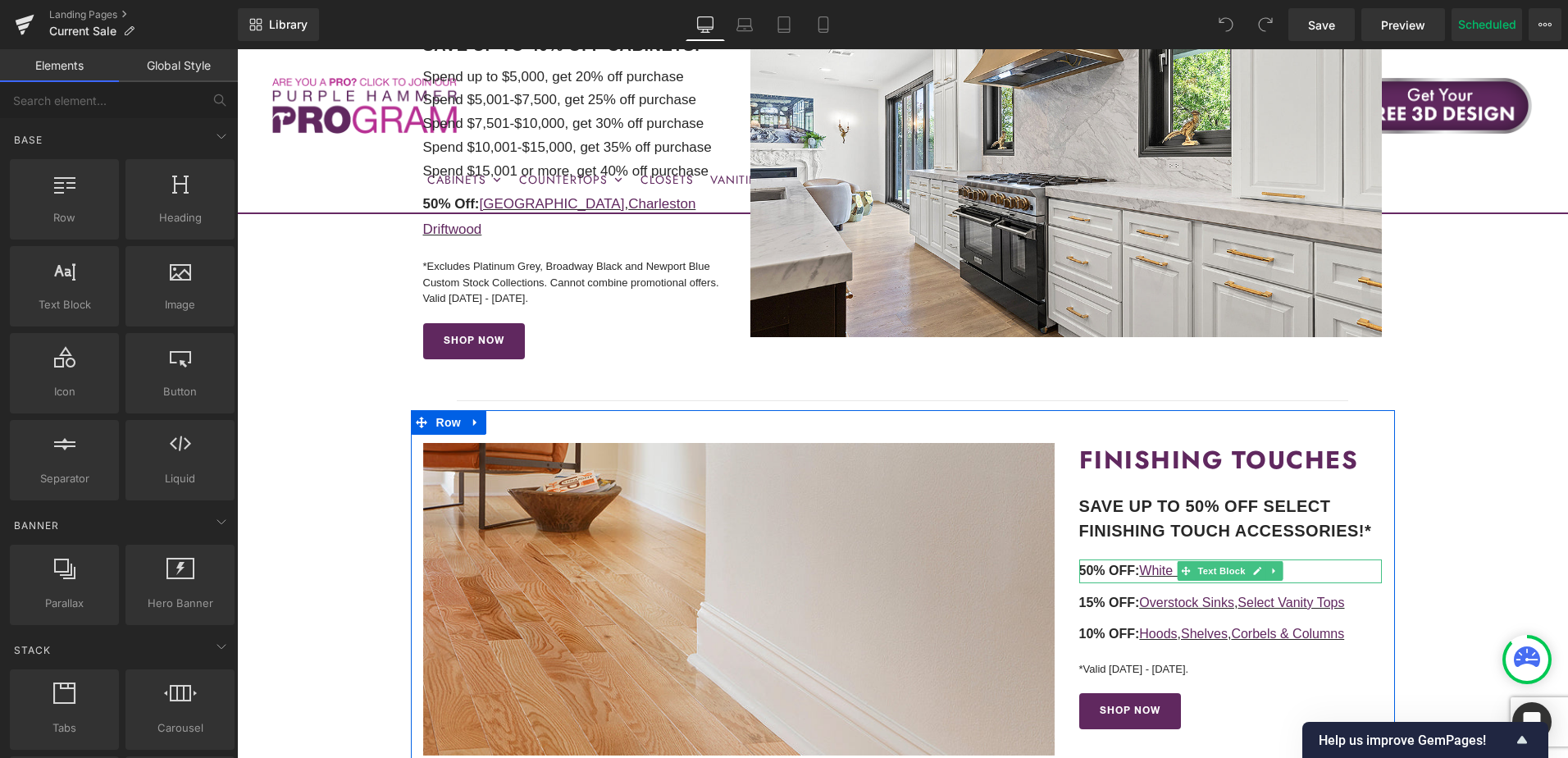
drag, startPoint x: 1296, startPoint y: 552, endPoint x: 1449, endPoint y: 544, distance: 153.2
click at [1296, 560] on p "50% OFF: White Perimeter Molding" at bounding box center [1231, 571] width 303 height 24
click at [1306, 560] on p "50% OFF: White Perimeter Molding" at bounding box center [1231, 571] width 303 height 24
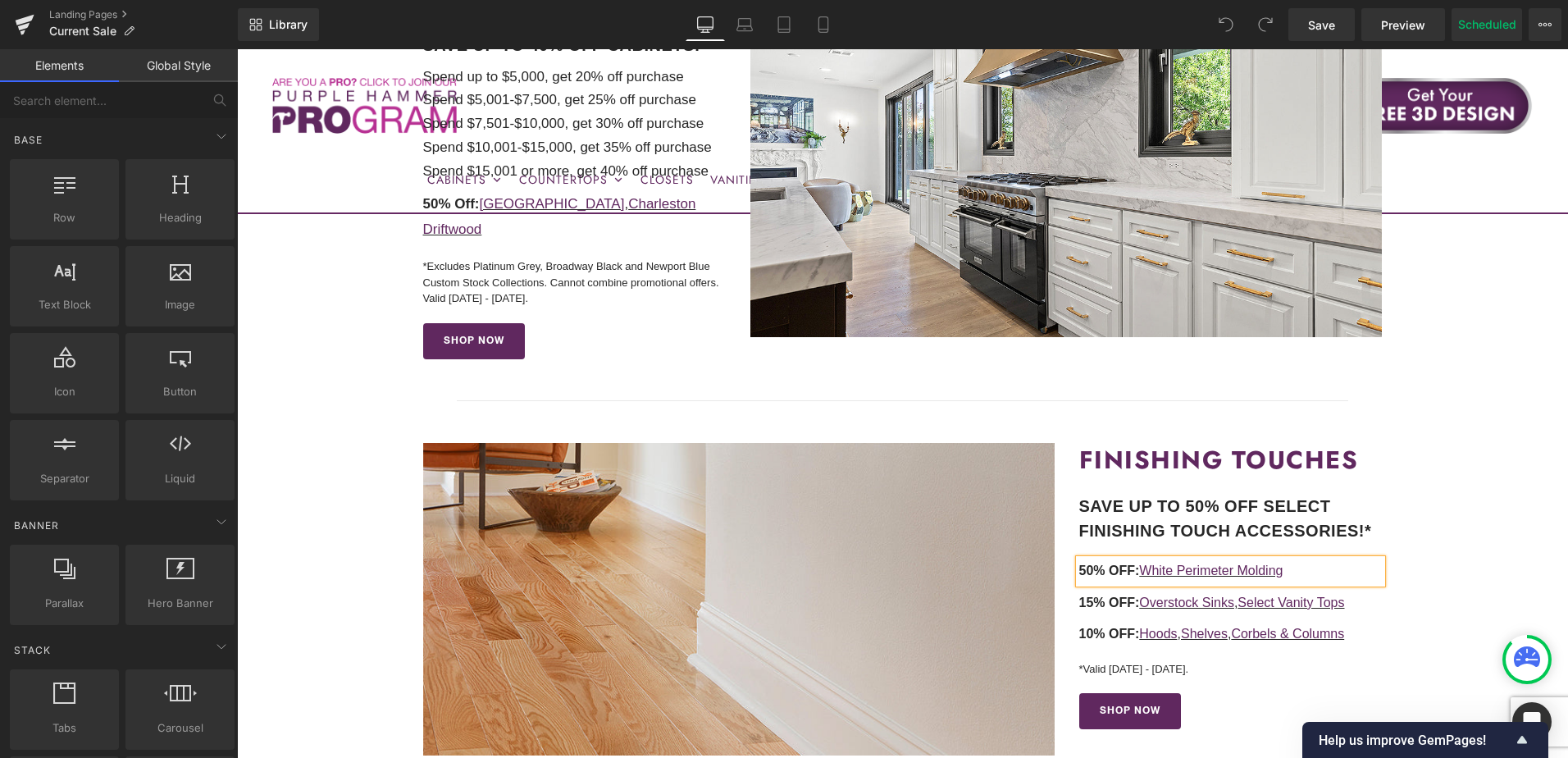
click at [1316, 560] on p "50% OFF: White Perimeter Molding" at bounding box center [1231, 571] width 303 height 24
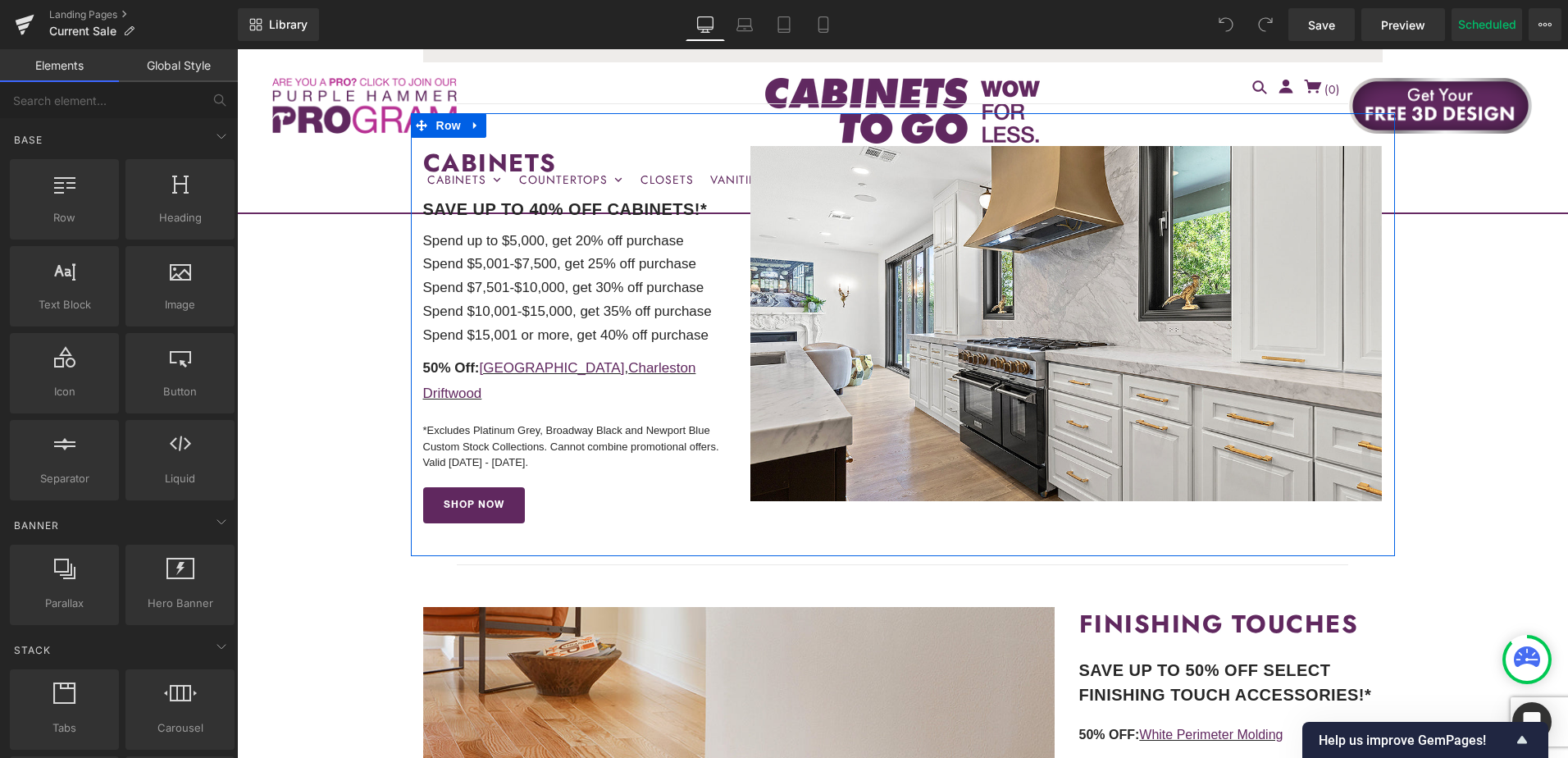
scroll to position [495, 0]
